Goal: Task Accomplishment & Management: Manage account settings

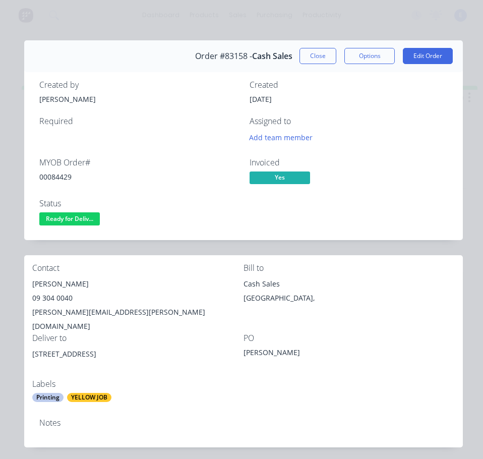
click at [94, 223] on span "Ready for Deliv..." at bounding box center [69, 218] width 61 height 13
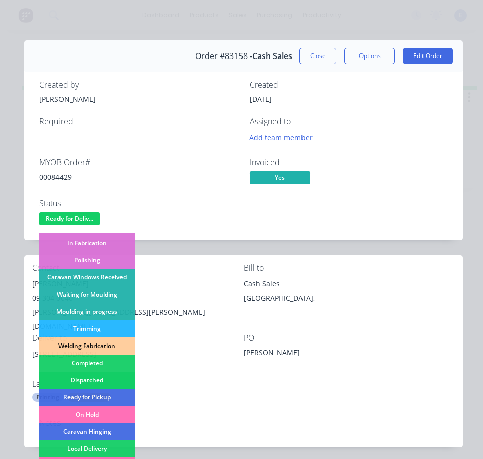
scroll to position [199, 0]
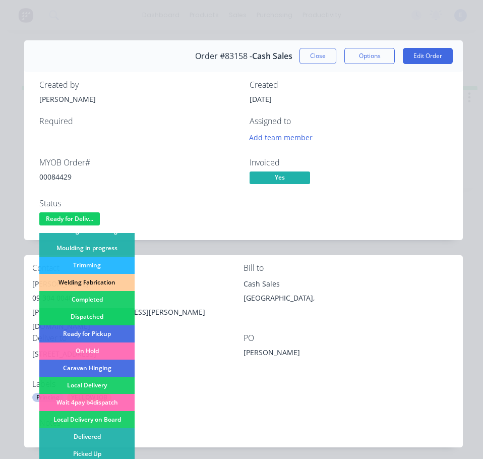
click at [107, 315] on div "Dispatched" at bounding box center [86, 316] width 95 height 17
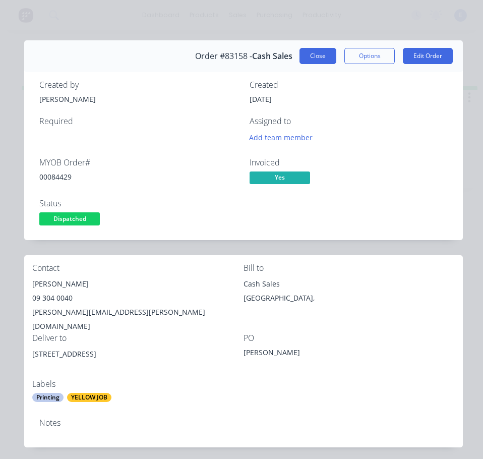
click at [318, 56] on button "Close" at bounding box center [318, 56] width 37 height 16
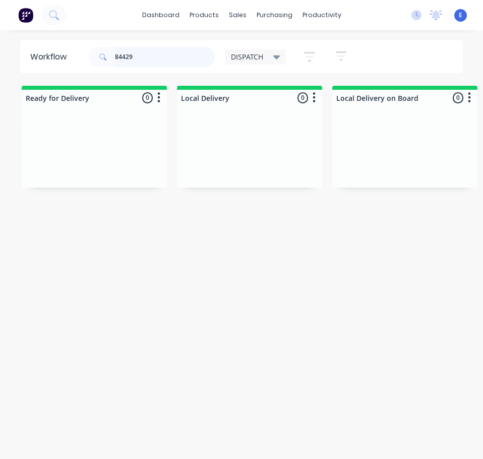
click at [141, 59] on input "84429" at bounding box center [165, 57] width 100 height 20
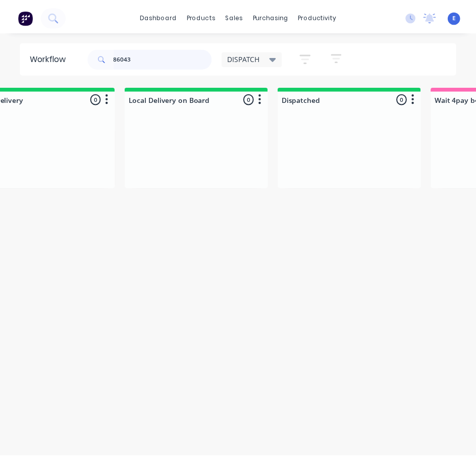
scroll to position [0, 0]
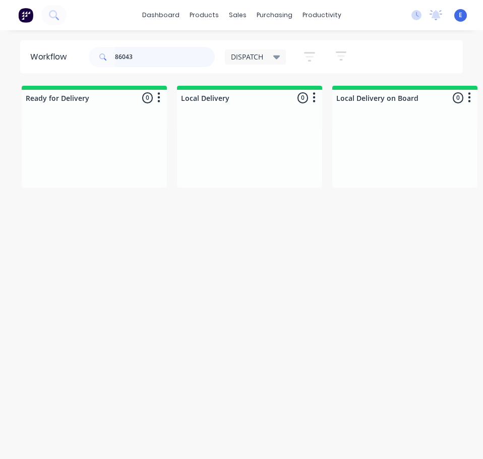
click at [125, 54] on input "86043" at bounding box center [165, 57] width 100 height 20
type input "86043"
click at [47, 12] on button at bounding box center [53, 15] width 25 height 20
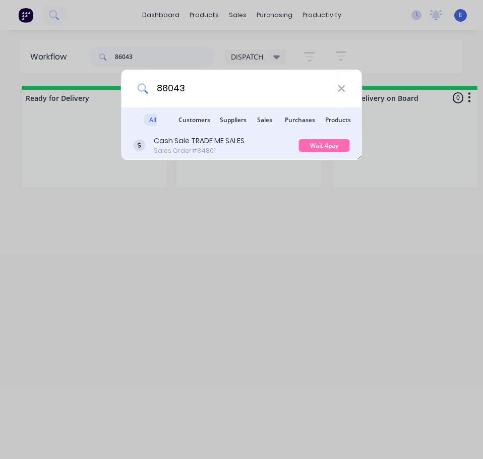
type input "86043"
click at [273, 150] on div "Cash Sale TRADE ME SALES Sales Order #84801" at bounding box center [216, 146] width 165 height 20
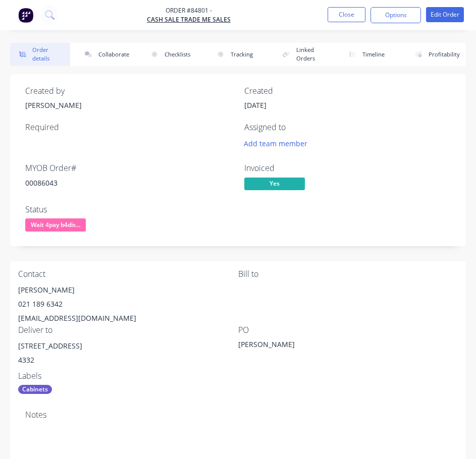
click at [43, 184] on div "00086043" at bounding box center [128, 183] width 207 height 11
click at [44, 185] on div "00086043" at bounding box center [128, 183] width 207 height 11
copy div "00086043"
click at [42, 290] on div "[PERSON_NAME]" at bounding box center [128, 290] width 220 height 14
click at [43, 291] on div "[PERSON_NAME]" at bounding box center [128, 290] width 220 height 14
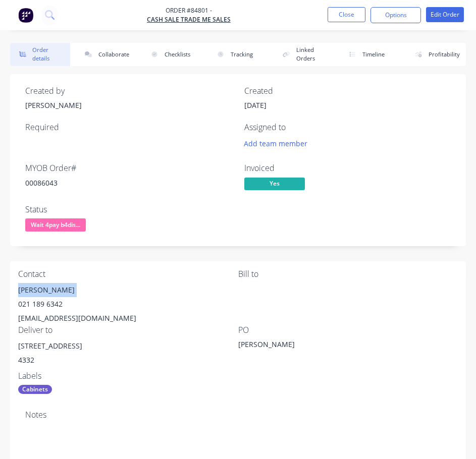
click at [43, 292] on div "[PERSON_NAME]" at bounding box center [128, 290] width 220 height 14
copy div "[PERSON_NAME]"
click at [40, 305] on div "021 189 6342" at bounding box center [128, 304] width 220 height 14
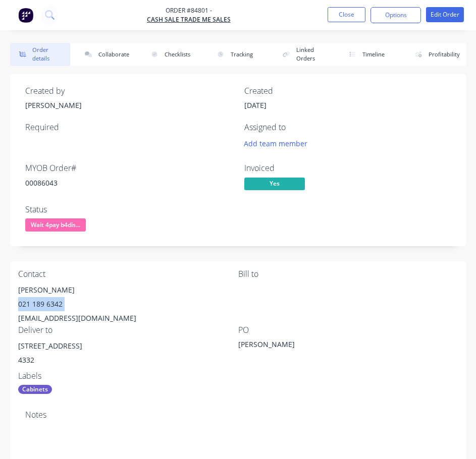
copy div "021 189 6342"
click at [91, 317] on div "[EMAIL_ADDRESS][DOMAIN_NAME]" at bounding box center [128, 318] width 220 height 14
copy div "[EMAIL_ADDRESS][DOMAIN_NAME]"
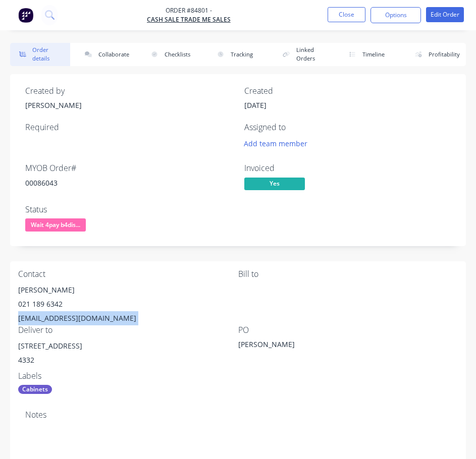
drag, startPoint x: 76, startPoint y: 346, endPoint x: 16, endPoint y: 349, distance: 60.6
click at [16, 349] on div "Contact [PERSON_NAME] [PHONE_NUMBER] [EMAIL_ADDRESS][DOMAIN_NAME] [PERSON_NAME]…" at bounding box center [237, 331] width 455 height 141
copy div "[STREET_ADDRESS]"
drag, startPoint x: 72, startPoint y: 226, endPoint x: 71, endPoint y: 238, distance: 11.6
click at [72, 227] on span "Wait 4pay b4dis..." at bounding box center [55, 224] width 61 height 13
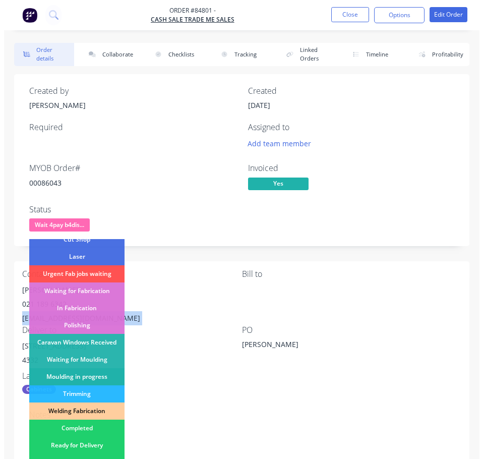
scroll to position [151, 0]
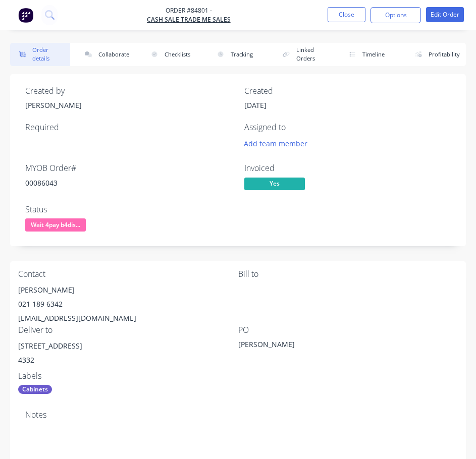
click at [162, 215] on div "Status Wait 4pay b4dis..." at bounding box center [128, 219] width 207 height 29
click at [345, 18] on button "Close" at bounding box center [346, 14] width 38 height 15
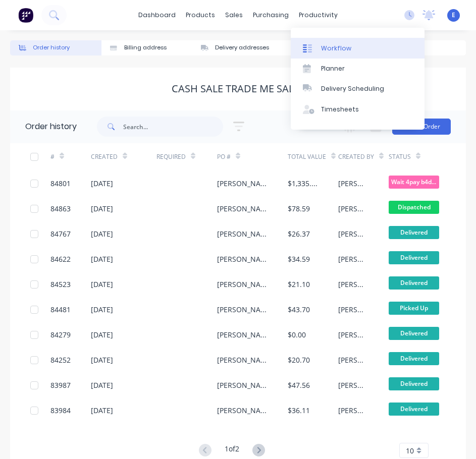
click at [323, 41] on link "Workflow" at bounding box center [358, 48] width 134 height 20
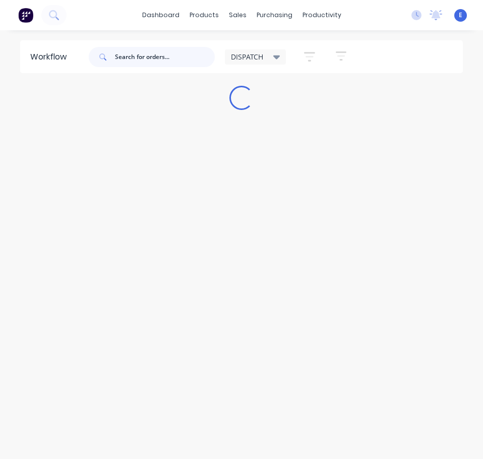
click at [159, 58] on input "text" at bounding box center [165, 57] width 100 height 20
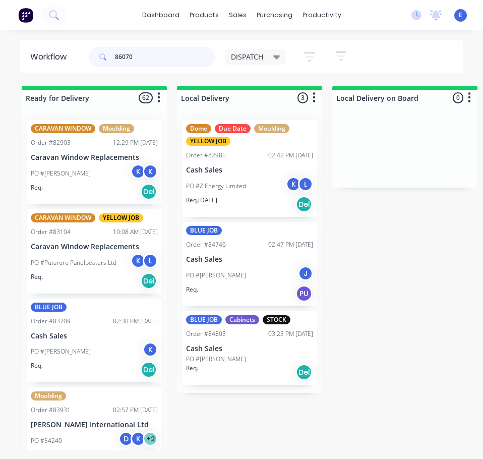
click at [150, 58] on input "86070" at bounding box center [165, 57] width 100 height 20
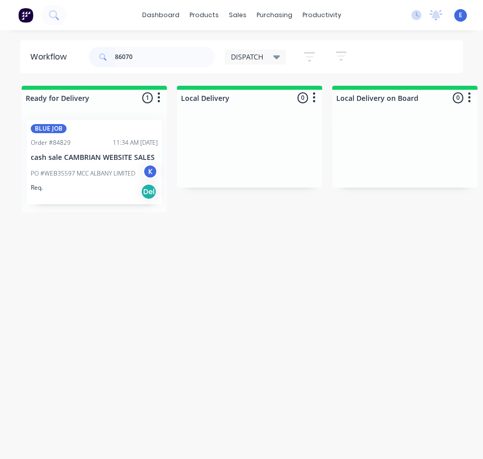
click at [86, 188] on div "Req. Del" at bounding box center [94, 191] width 127 height 17
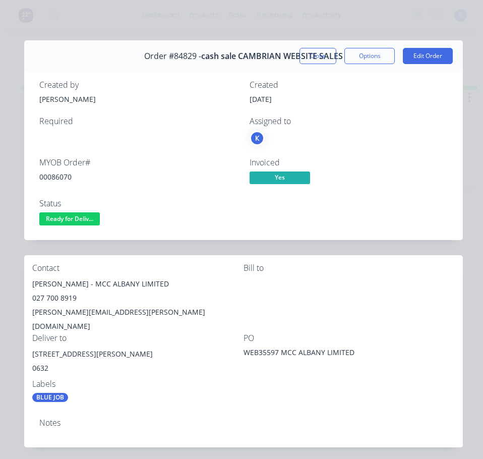
click at [61, 177] on div "00086070" at bounding box center [138, 176] width 198 height 11
copy div "00086070"
drag, startPoint x: 65, startPoint y: 283, endPoint x: 26, endPoint y: 289, distance: 39.7
click at [26, 289] on div "Contact [PERSON_NAME] - MCC ALBANY LIMITED 027 700 8919 [PERSON_NAME][EMAIL_ADD…" at bounding box center [243, 332] width 439 height 155
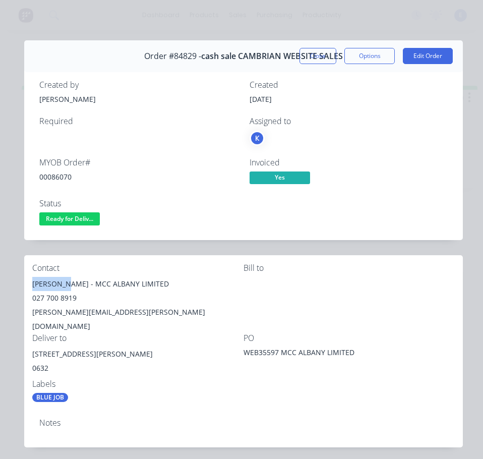
copy div "[PERSON_NAME]"
click at [112, 283] on div "[PERSON_NAME] - MCC ALBANY LIMITED" at bounding box center [137, 284] width 211 height 14
drag, startPoint x: 138, startPoint y: 321, endPoint x: 98, endPoint y: 307, distance: 42.8
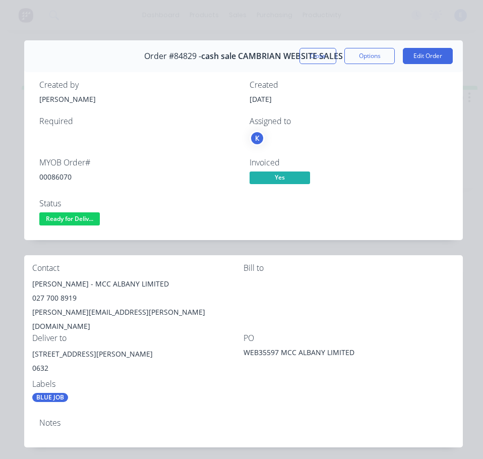
click at [136, 333] on div "Deliver to" at bounding box center [137, 338] width 211 height 10
drag, startPoint x: 70, startPoint y: 286, endPoint x: 125, endPoint y: 281, distance: 55.2
click at [149, 287] on div "[PERSON_NAME] - MCC ALBANY LIMITED" at bounding box center [137, 284] width 211 height 14
copy div "MCC ALBANY LIMITED"
click at [49, 297] on div "027 700 8919" at bounding box center [137, 298] width 211 height 14
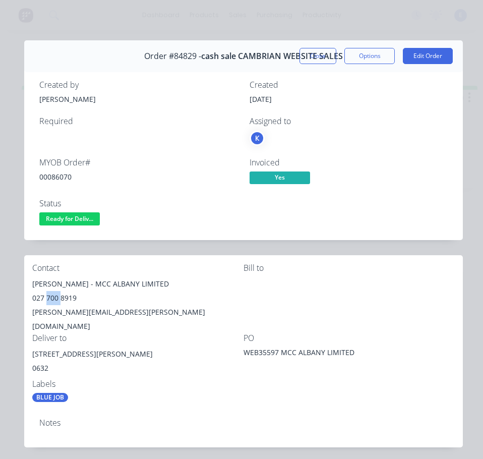
click at [49, 297] on div "027 700 8919" at bounding box center [137, 298] width 211 height 14
copy div "027 700 8919"
click at [82, 310] on div "[PERSON_NAME][EMAIL_ADDRESS][PERSON_NAME][DOMAIN_NAME]" at bounding box center [137, 319] width 211 height 28
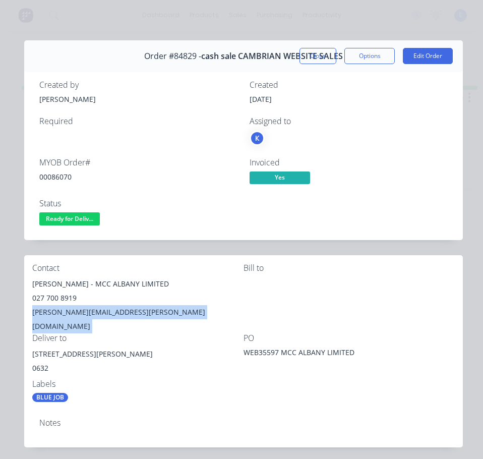
click at [82, 310] on div "[PERSON_NAME][EMAIL_ADDRESS][PERSON_NAME][DOMAIN_NAME]" at bounding box center [137, 319] width 211 height 28
copy div "[PERSON_NAME][EMAIL_ADDRESS][PERSON_NAME][DOMAIN_NAME]"
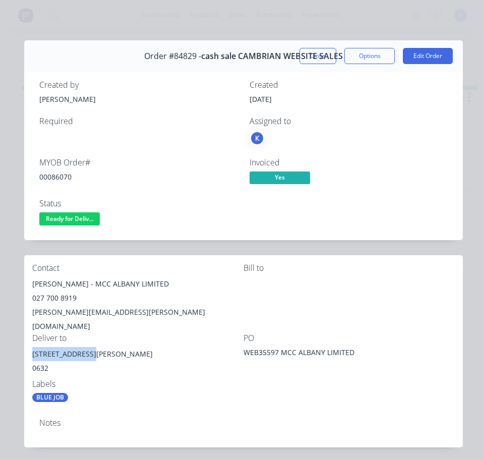
drag, startPoint x: 92, startPoint y: 338, endPoint x: 35, endPoint y: 340, distance: 57.1
click at [31, 341] on div "Contact [PERSON_NAME] - MCC ALBANY LIMITED 027 700 8919 [PERSON_NAME][EMAIL_ADD…" at bounding box center [243, 332] width 439 height 155
click at [81, 214] on span "Ready for Deliv..." at bounding box center [69, 218] width 61 height 13
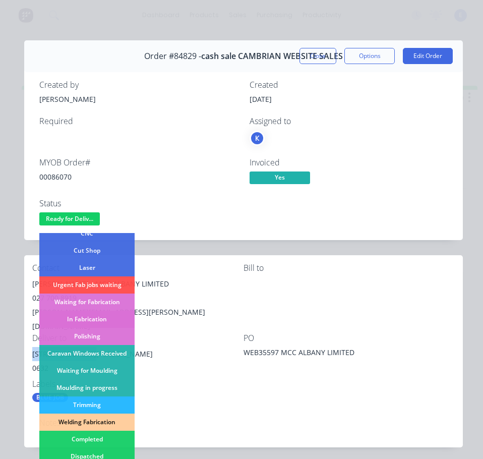
scroll to position [151, 0]
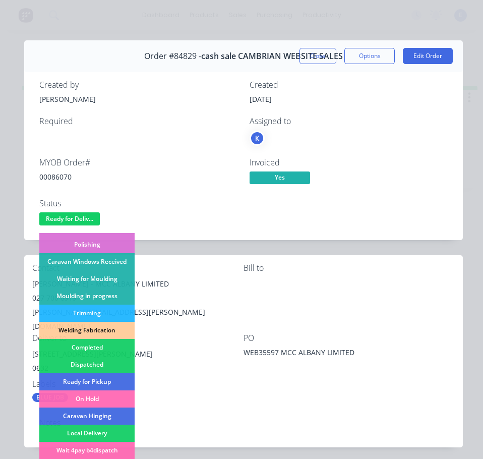
click at [104, 365] on div "Dispatched" at bounding box center [86, 364] width 95 height 17
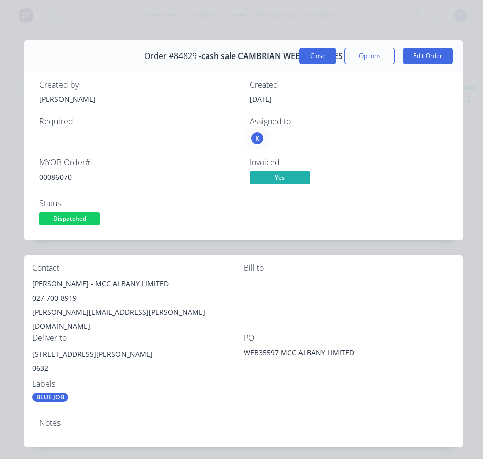
click at [302, 57] on button "Close" at bounding box center [318, 56] width 37 height 16
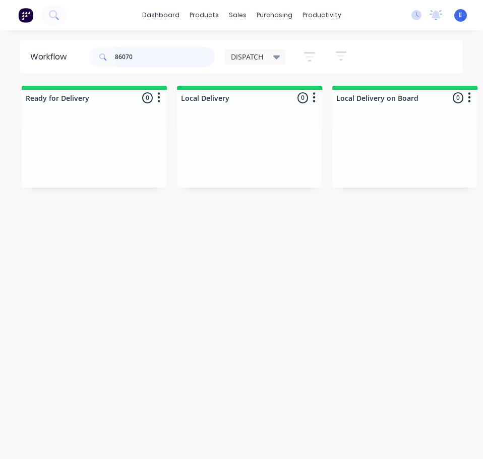
click at [172, 57] on input "86070" at bounding box center [165, 57] width 100 height 20
click at [172, 55] on input "86070" at bounding box center [165, 57] width 100 height 20
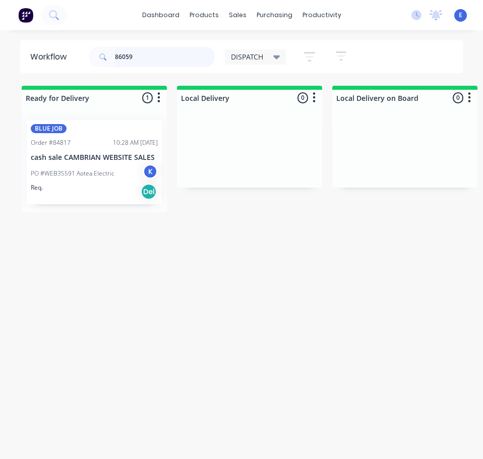
drag, startPoint x: 84, startPoint y: 191, endPoint x: 84, endPoint y: 205, distance: 14.6
click at [84, 204] on div "BLUE JOB Order #84817 10:28 AM [DATE] cash sale CAMBRIAN WEBSITE SALES PO #WEB3…" at bounding box center [94, 162] width 145 height 100
click at [109, 199] on div "Req. Del" at bounding box center [94, 191] width 127 height 17
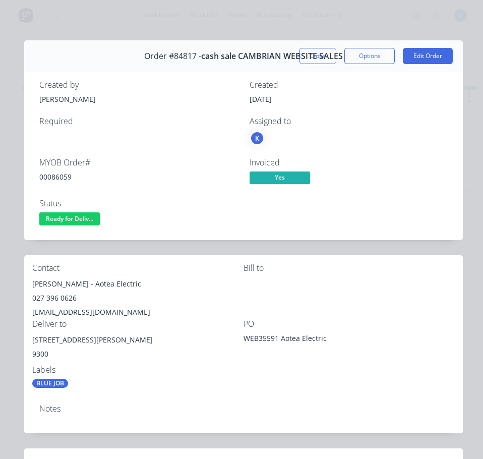
click at [68, 179] on div "00086059" at bounding box center [138, 176] width 198 height 11
drag, startPoint x: 82, startPoint y: 282, endPoint x: 29, endPoint y: 289, distance: 53.3
click at [29, 289] on div "Contact [PERSON_NAME] - Aotea Electric 027 396 0626 [EMAIL_ADDRESS][DOMAIN_NAME…" at bounding box center [243, 325] width 439 height 141
drag, startPoint x: 89, startPoint y: 287, endPoint x: 153, endPoint y: 282, distance: 64.2
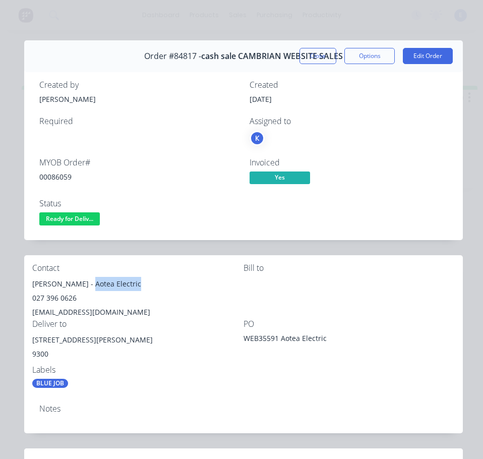
click at [153, 282] on div "[PERSON_NAME] - Aotea Electric" at bounding box center [137, 284] width 211 height 14
click at [60, 298] on div "027 396 0626" at bounding box center [137, 298] width 211 height 14
click at [61, 299] on div "027 396 0626" at bounding box center [137, 298] width 211 height 14
click at [107, 310] on div "[EMAIL_ADDRESS][DOMAIN_NAME]" at bounding box center [137, 312] width 211 height 14
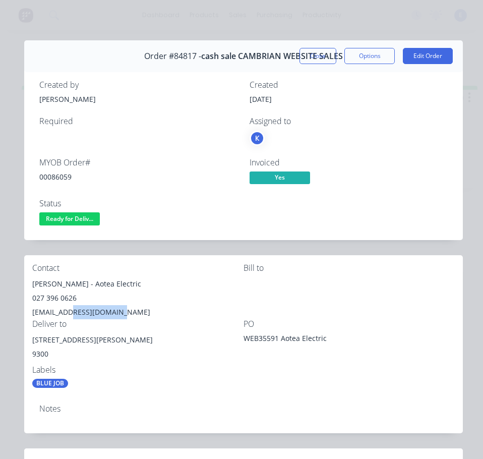
click at [107, 311] on div "[EMAIL_ADDRESS][DOMAIN_NAME]" at bounding box center [137, 312] width 211 height 14
drag, startPoint x: 88, startPoint y: 342, endPoint x: 51, endPoint y: 340, distance: 37.4
click at [34, 342] on div "[STREET_ADDRESS][PERSON_NAME]" at bounding box center [137, 340] width 211 height 14
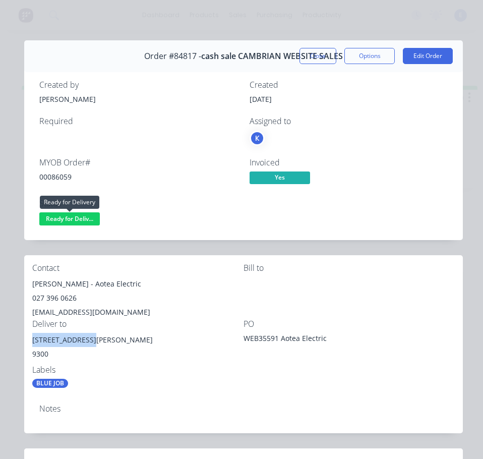
click at [75, 221] on span "Ready for Deliv..." at bounding box center [69, 218] width 61 height 13
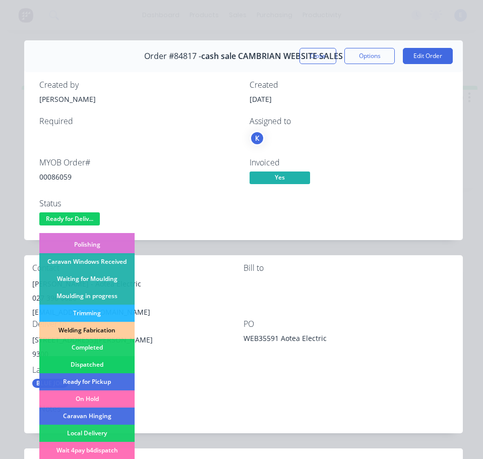
click at [112, 367] on div "Dispatched" at bounding box center [86, 364] width 95 height 17
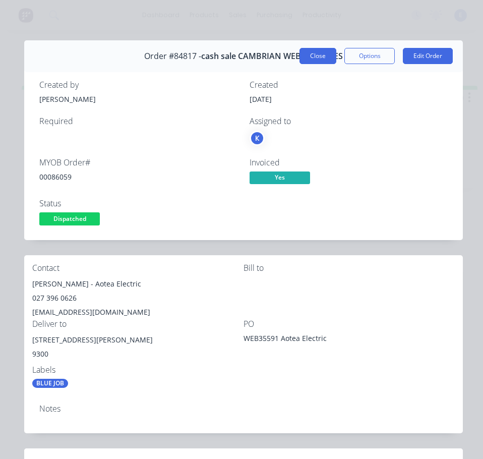
click at [318, 62] on button "Close" at bounding box center [318, 56] width 37 height 16
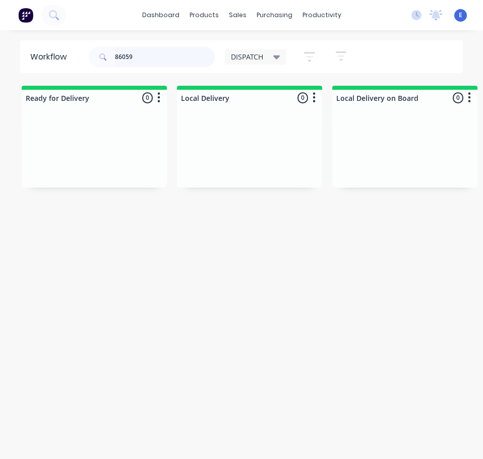
click at [135, 56] on input "86059" at bounding box center [165, 57] width 100 height 20
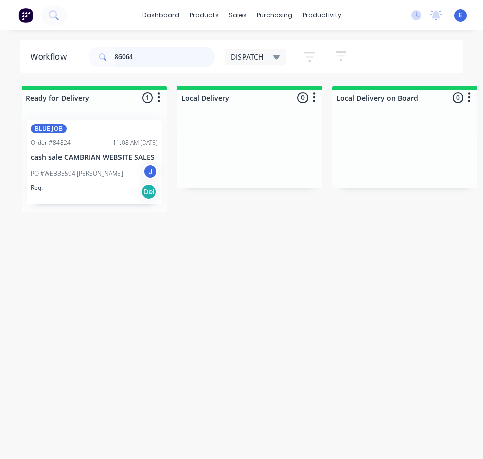
type input "86064"
click at [111, 182] on div "PO #WEB35594 [PERSON_NAME]" at bounding box center [94, 173] width 127 height 19
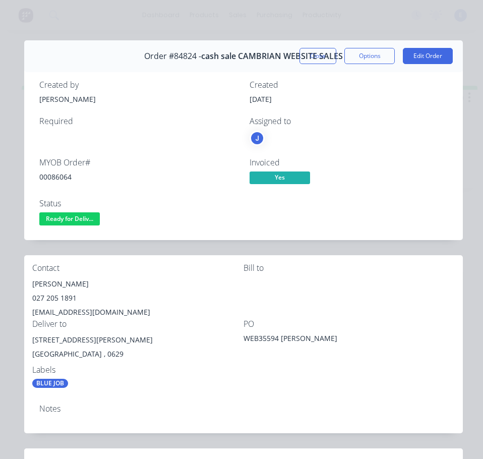
click at [64, 178] on div "00086064" at bounding box center [138, 176] width 198 height 11
click at [50, 278] on div "[PERSON_NAME]" at bounding box center [137, 284] width 211 height 14
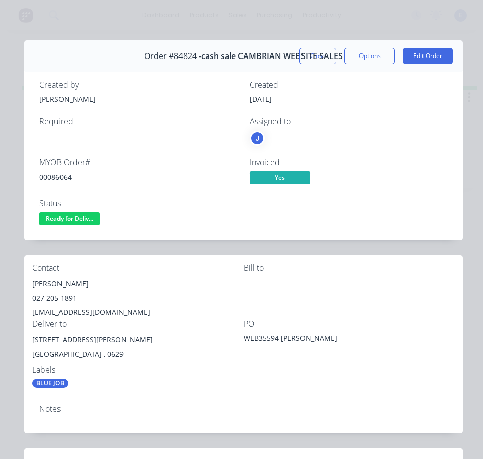
click at [58, 300] on div "027 205 1891" at bounding box center [137, 298] width 211 height 14
click at [78, 308] on div "[EMAIL_ADDRESS][DOMAIN_NAME]" at bounding box center [137, 312] width 211 height 14
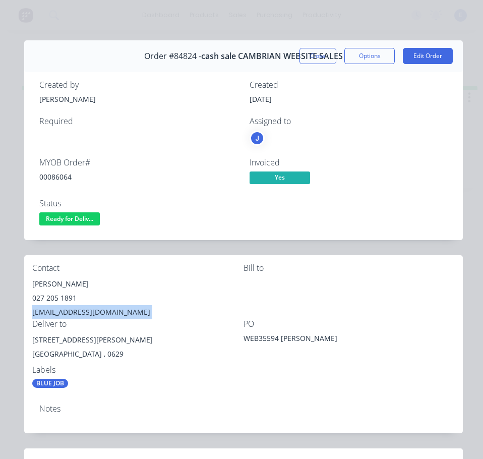
click at [78, 308] on div "[EMAIL_ADDRESS][DOMAIN_NAME]" at bounding box center [137, 312] width 211 height 14
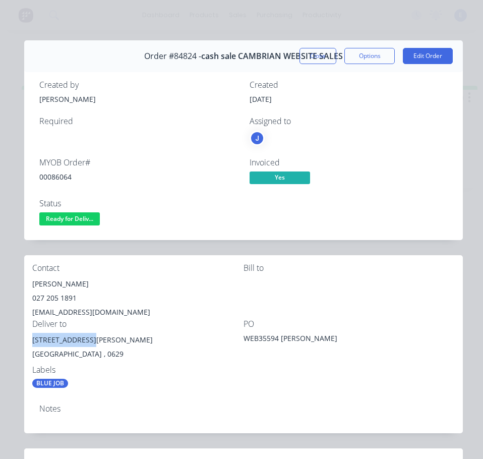
drag, startPoint x: 91, startPoint y: 341, endPoint x: 33, endPoint y: 340, distance: 57.5
click at [33, 340] on div "[STREET_ADDRESS][PERSON_NAME]" at bounding box center [137, 340] width 211 height 14
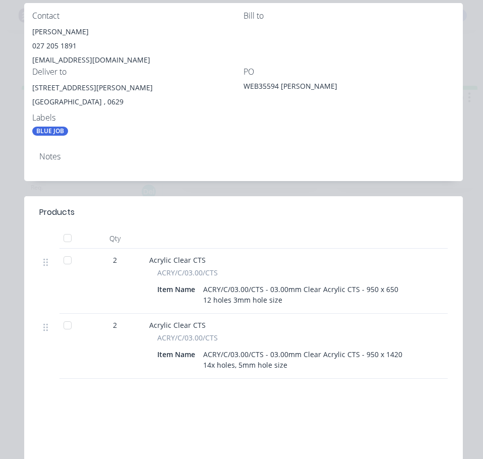
click at [183, 175] on div "Notes" at bounding box center [243, 162] width 439 height 37
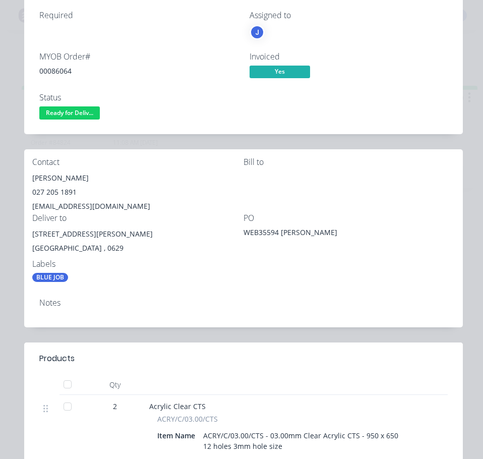
scroll to position [101, 0]
